Goal: Task Accomplishment & Management: Manage account settings

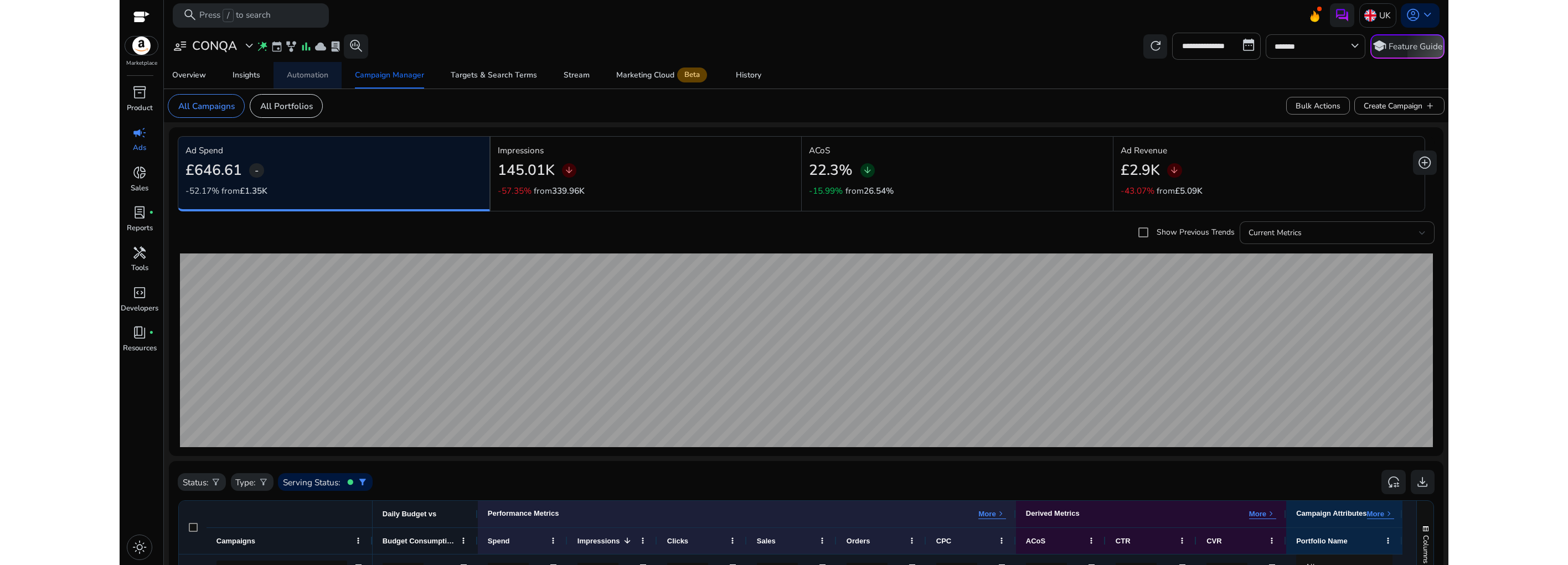
click at [311, 77] on div "Automation" at bounding box center [308, 75] width 41 height 8
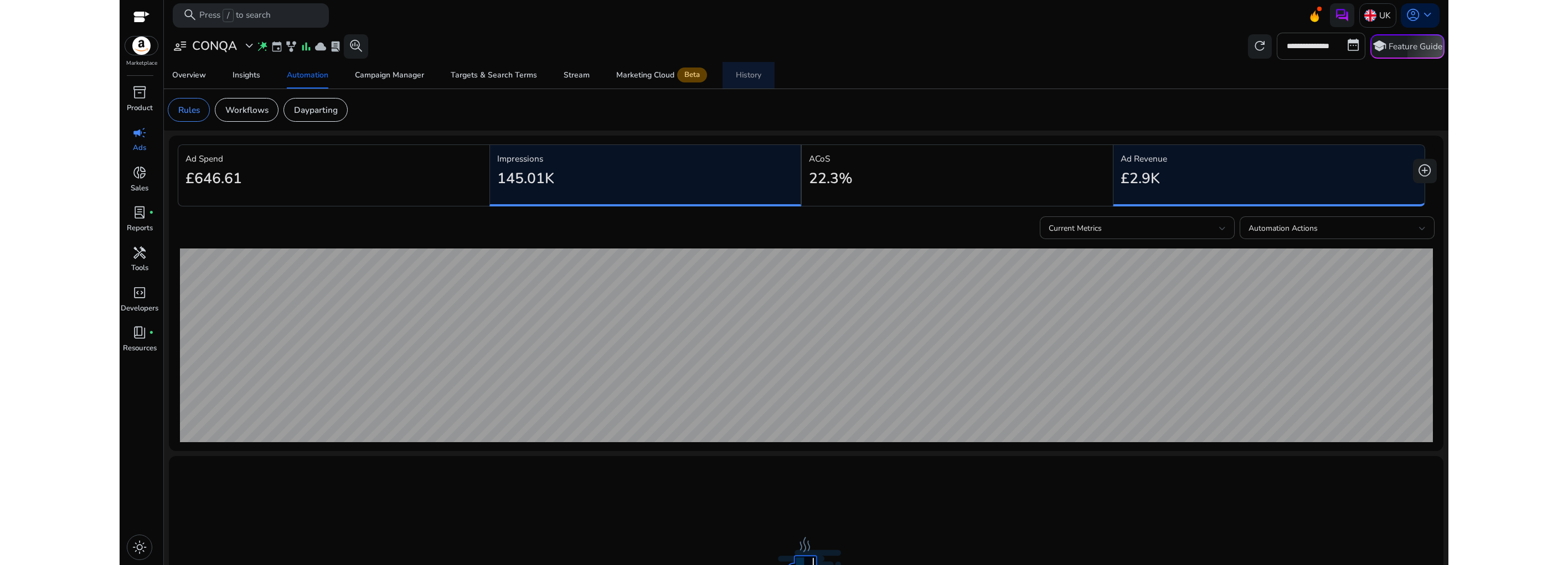
click at [736, 77] on div "History" at bounding box center [748, 75] width 25 height 8
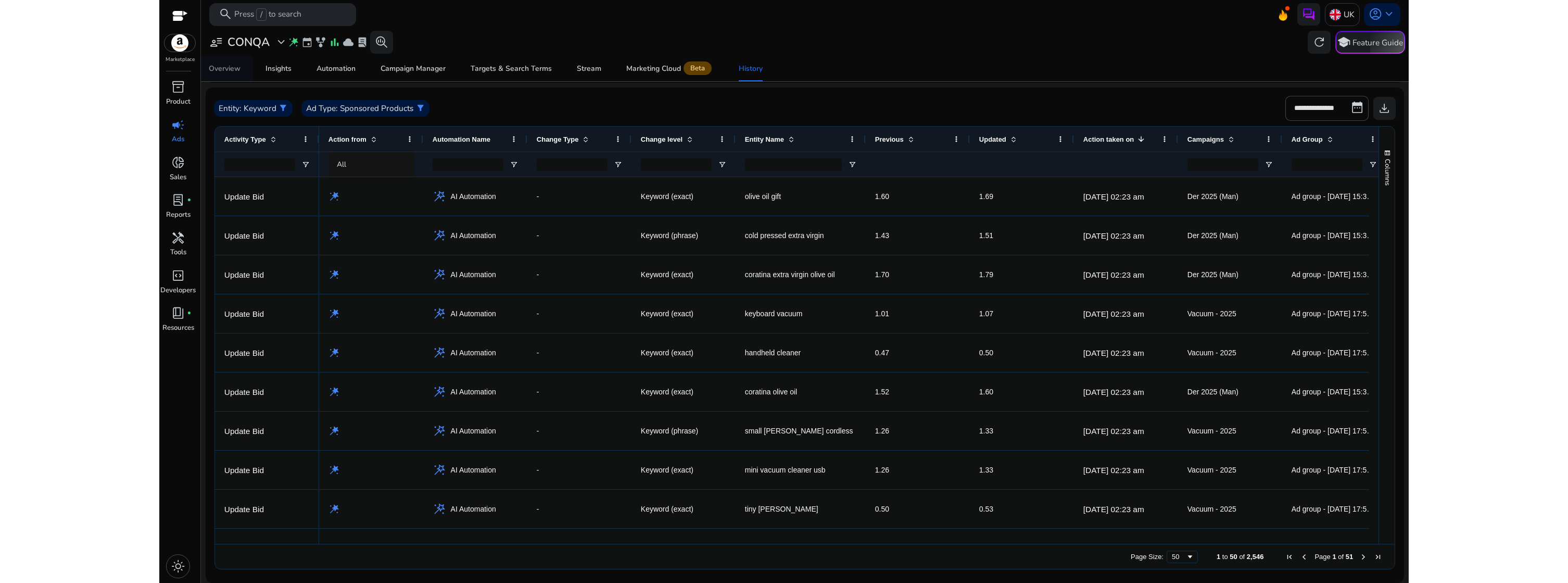
click at [223, 67] on div "Overview" at bounding box center [225, 69] width 32 height 7
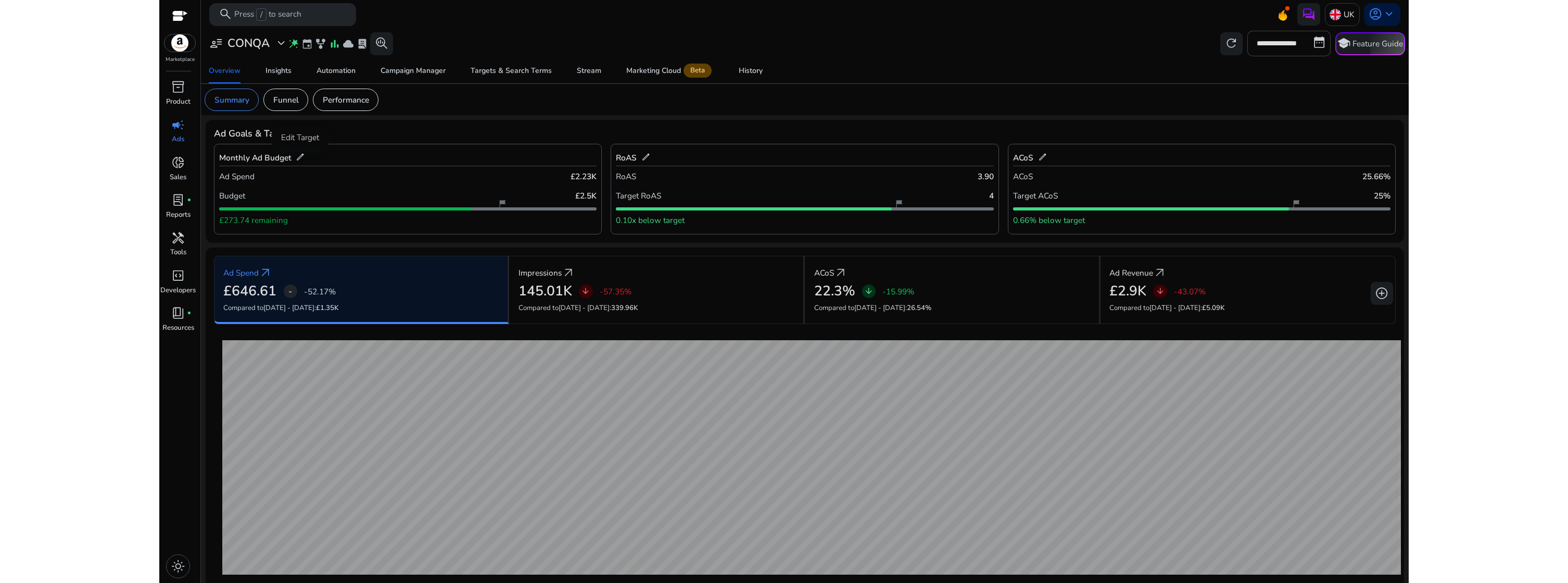
click at [301, 157] on span "edit" at bounding box center [300, 157] width 9 height 9
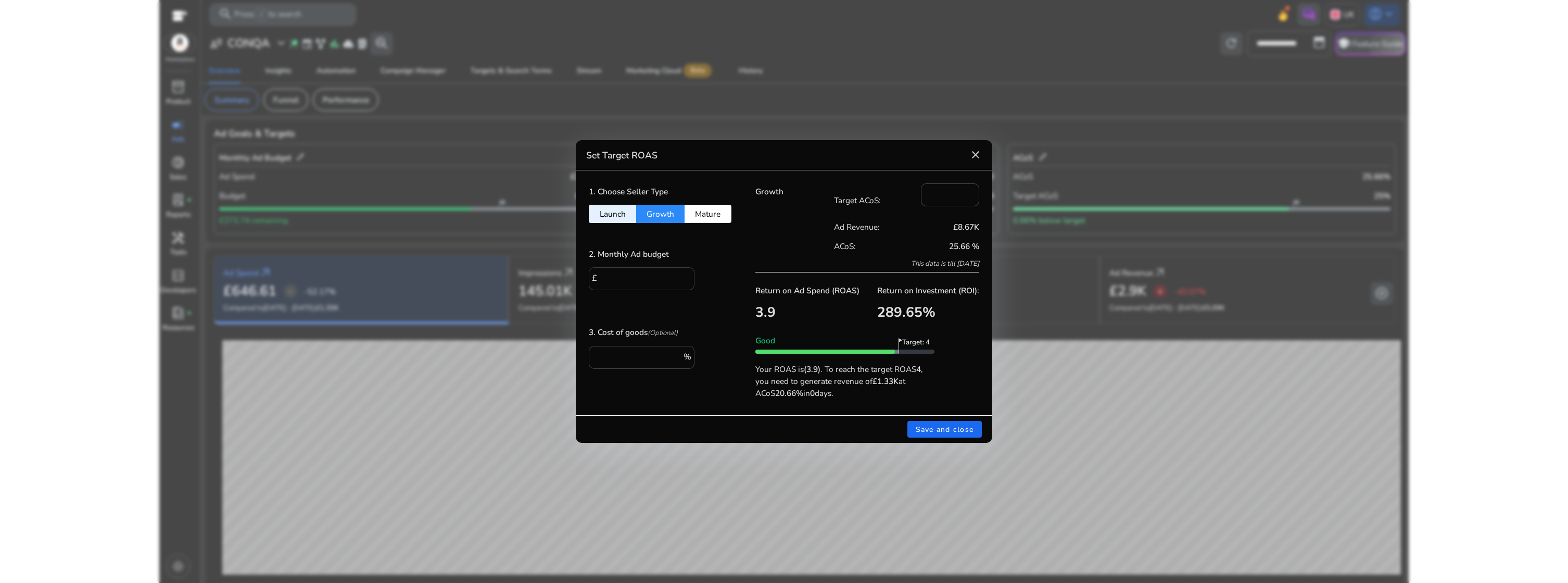
click at [642, 277] on input "****" at bounding box center [643, 277] width 86 height 12
click at [609, 275] on input "****" at bounding box center [643, 277] width 86 height 12
click at [625, 279] on input "****" at bounding box center [643, 277] width 86 height 12
click at [980, 157] on mat-icon "close" at bounding box center [975, 155] width 13 height 13
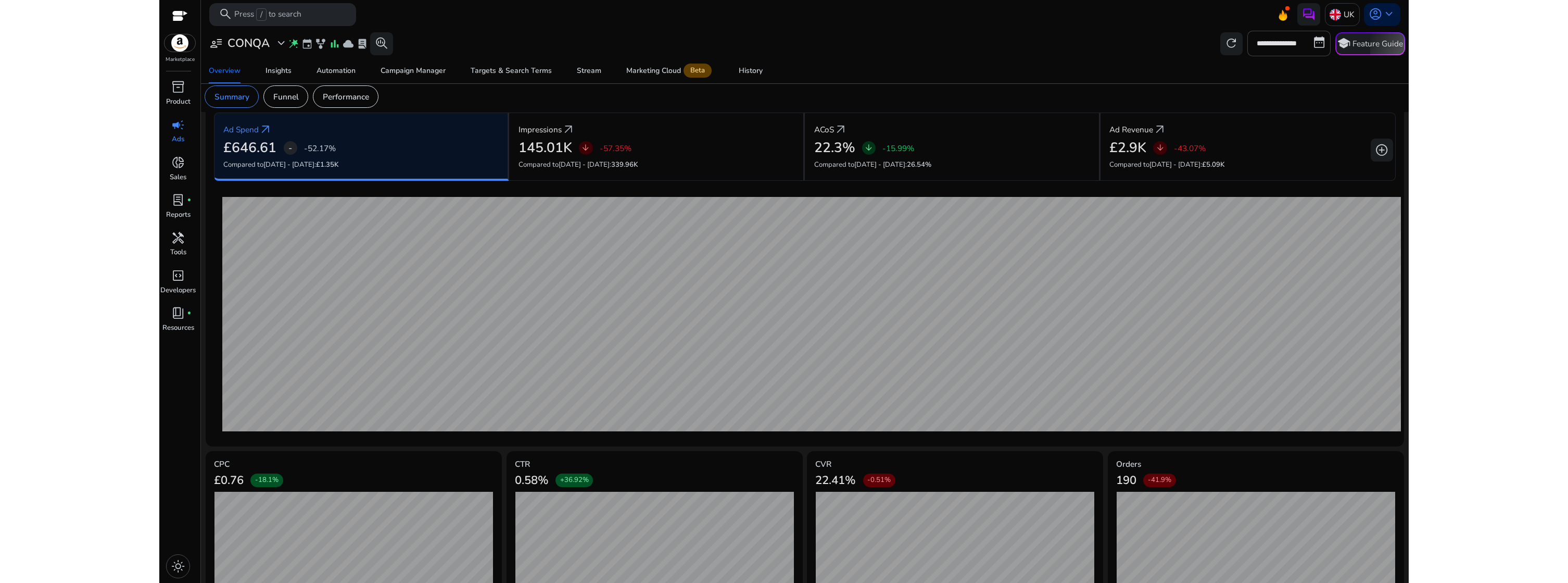
scroll to position [157, 0]
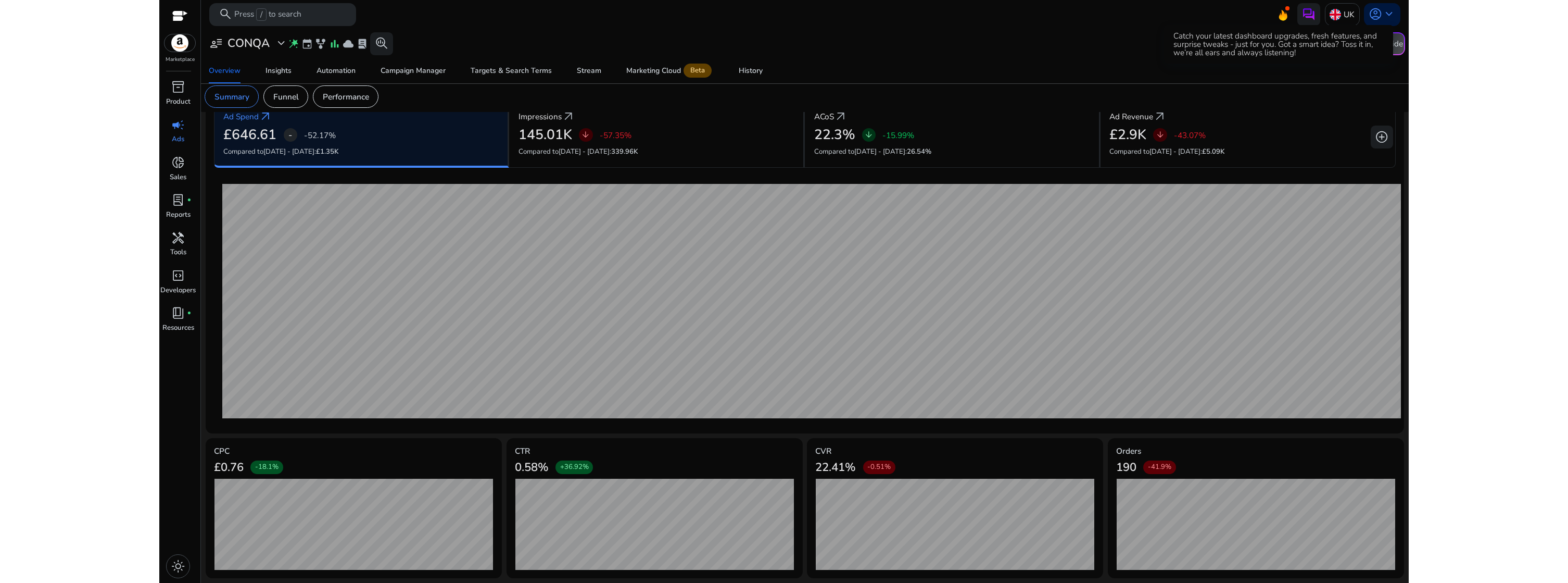
click at [1278, 14] on icon at bounding box center [1283, 15] width 9 height 11
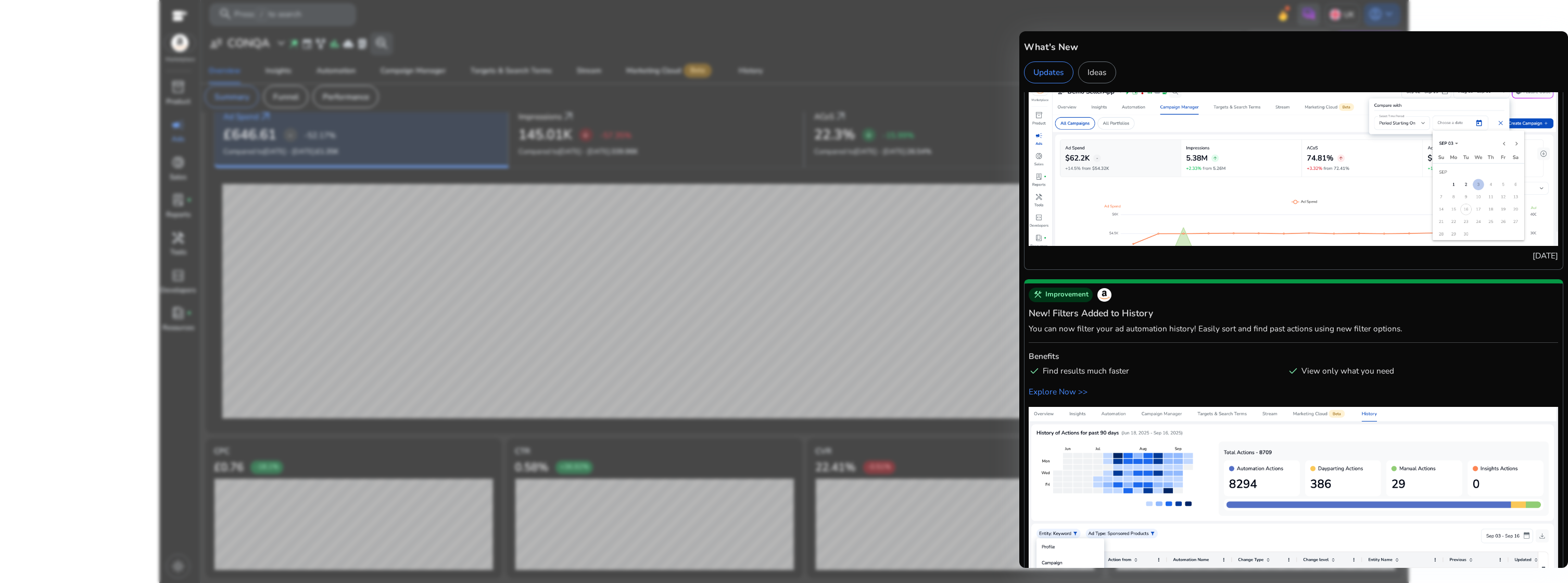
scroll to position [2003, 0]
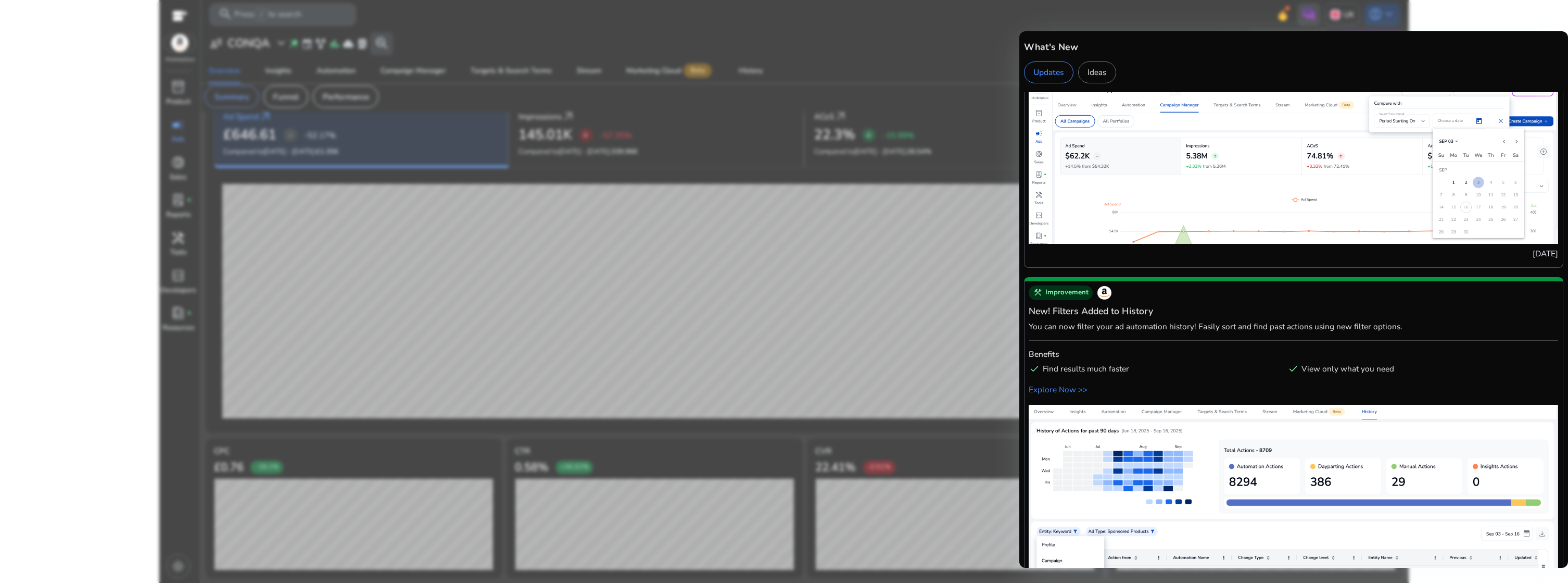
click at [833, 203] on div at bounding box center [784, 291] width 1568 height 583
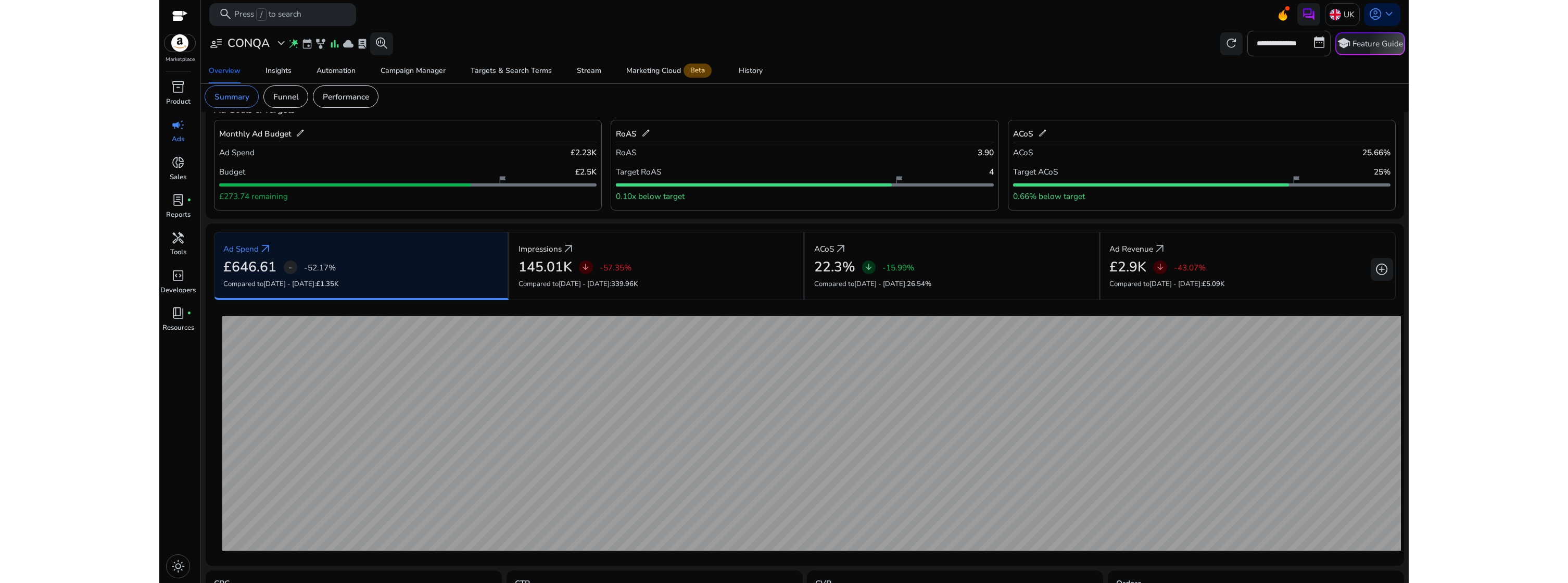
scroll to position [0, 0]
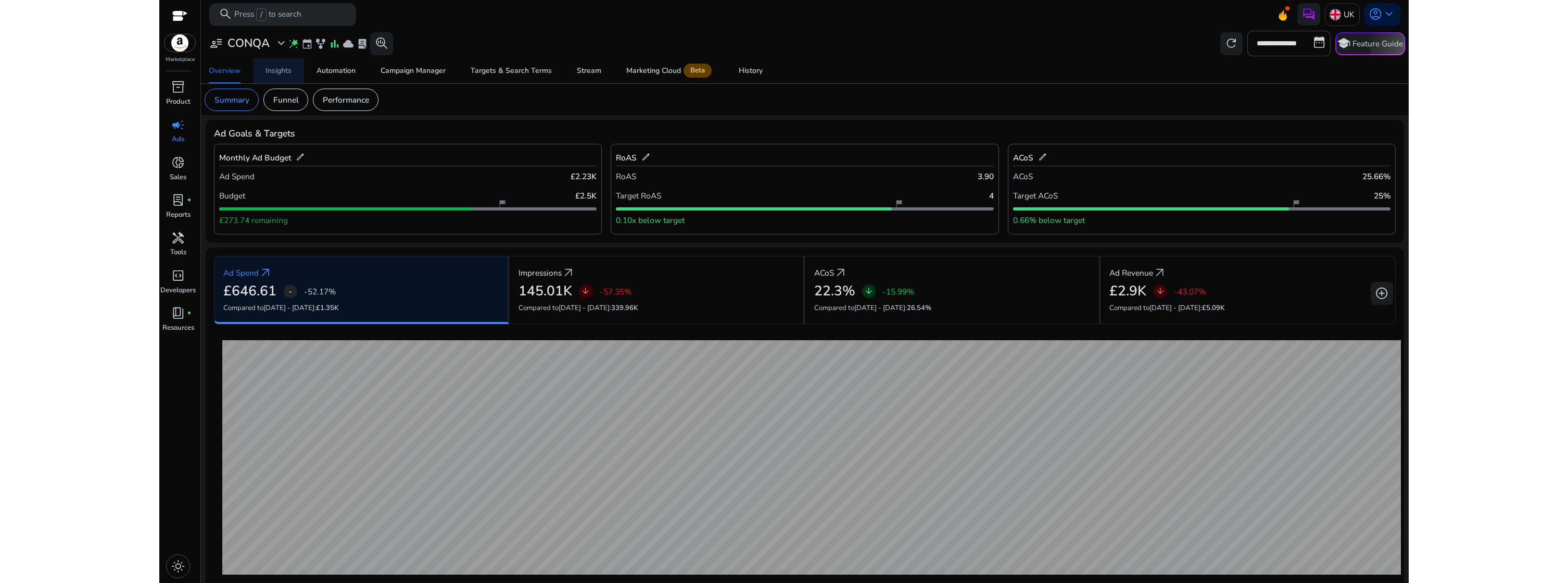
click at [288, 72] on div "Insights" at bounding box center [278, 71] width 26 height 7
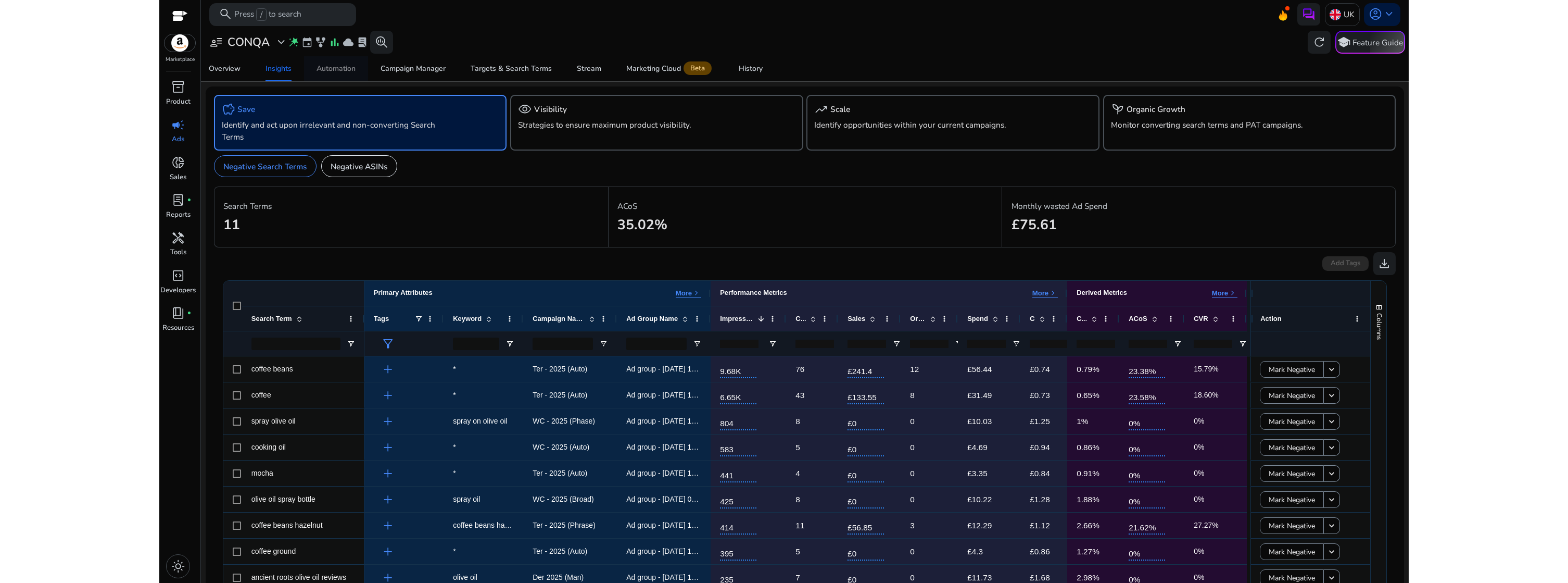
click at [343, 76] on span "Automation" at bounding box center [336, 68] width 39 height 25
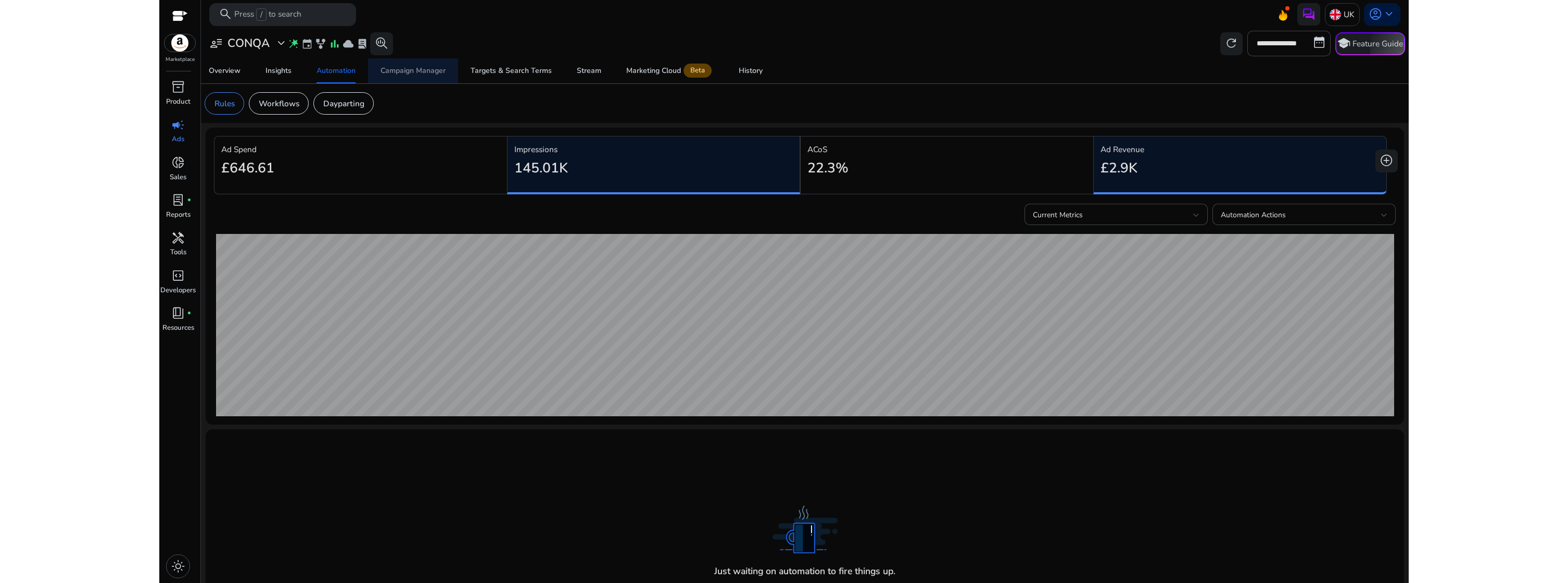
click at [406, 71] on div "Campaign Manager" at bounding box center [413, 71] width 65 height 7
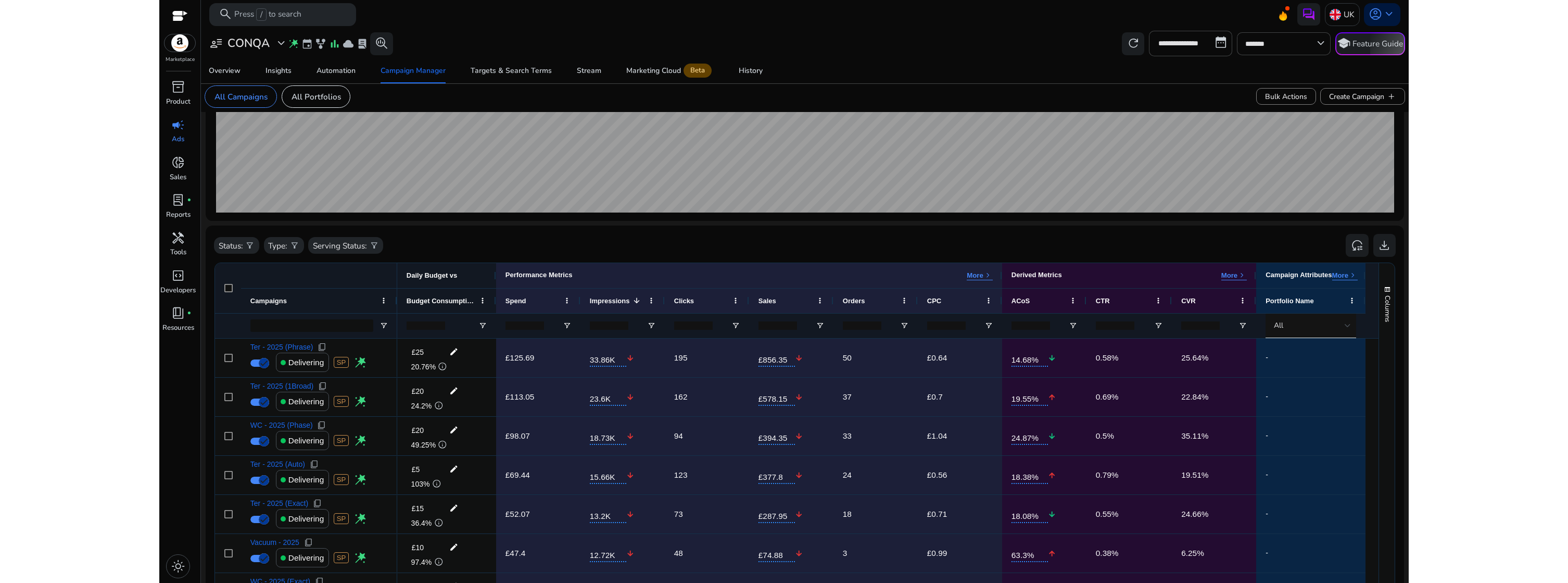
scroll to position [203, 0]
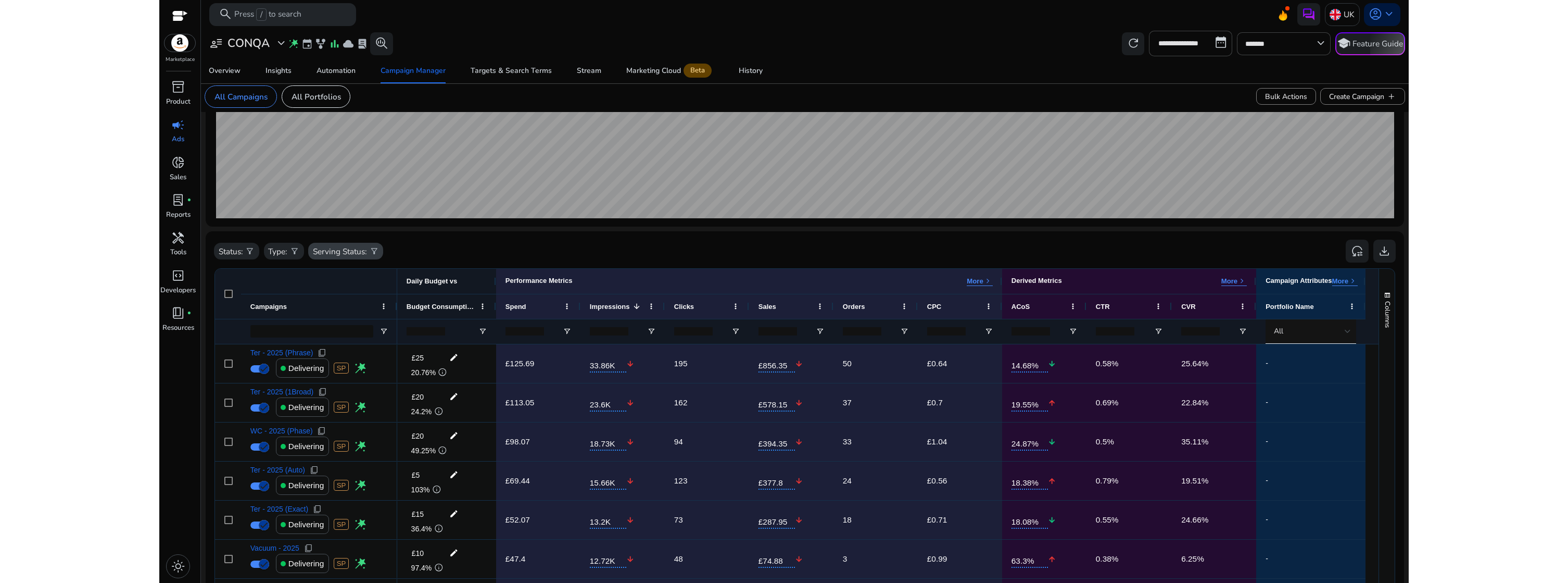
click at [348, 251] on p "Serving Status:" at bounding box center [340, 252] width 54 height 12
click at [349, 308] on p "Delivering" at bounding box center [351, 303] width 38 height 12
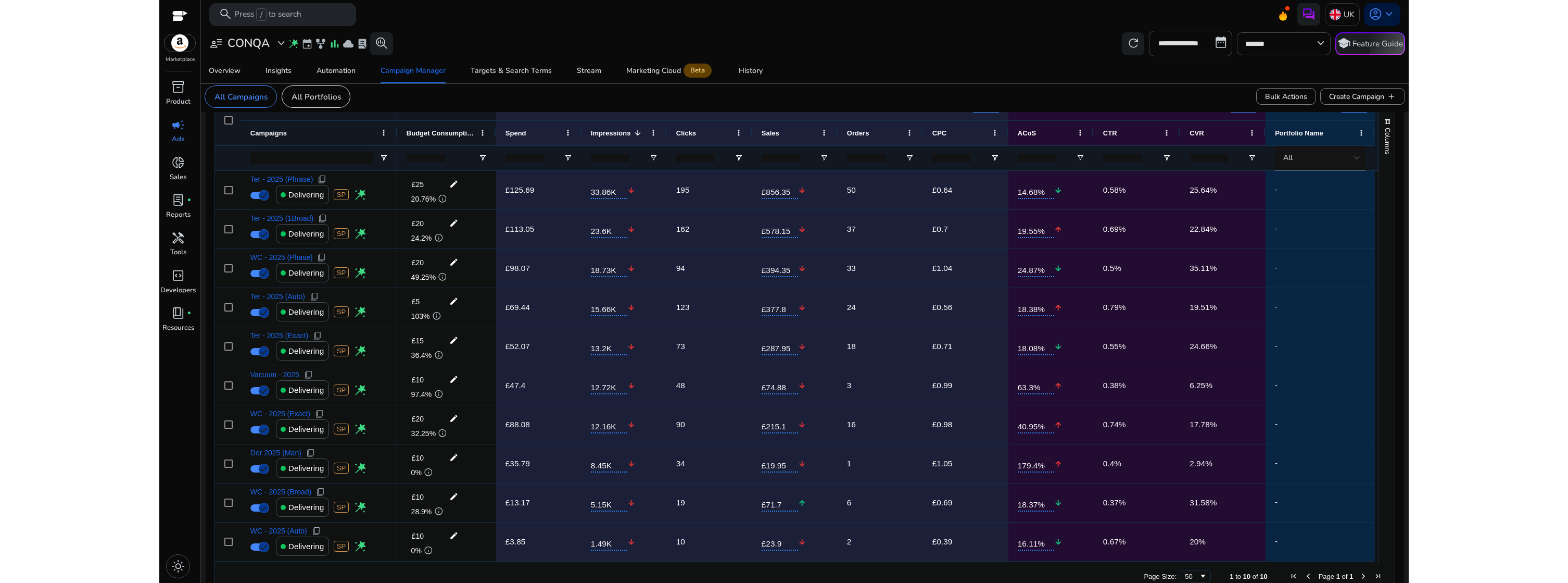
scroll to position [396, 0]
